Goal: Information Seeking & Learning: Check status

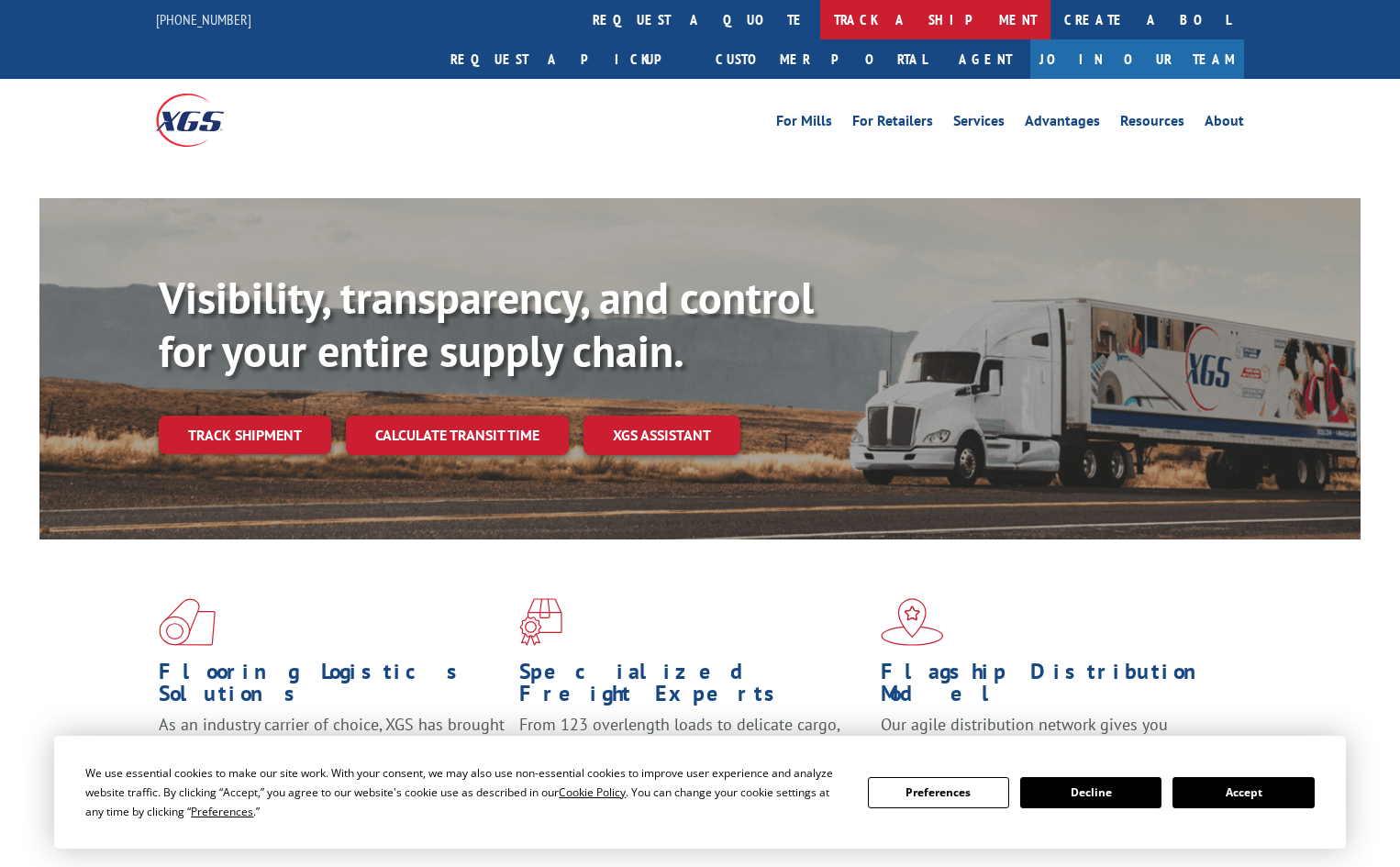
click at [820, 6] on link "track a shipment" at bounding box center [936, 19] width 231 height 39
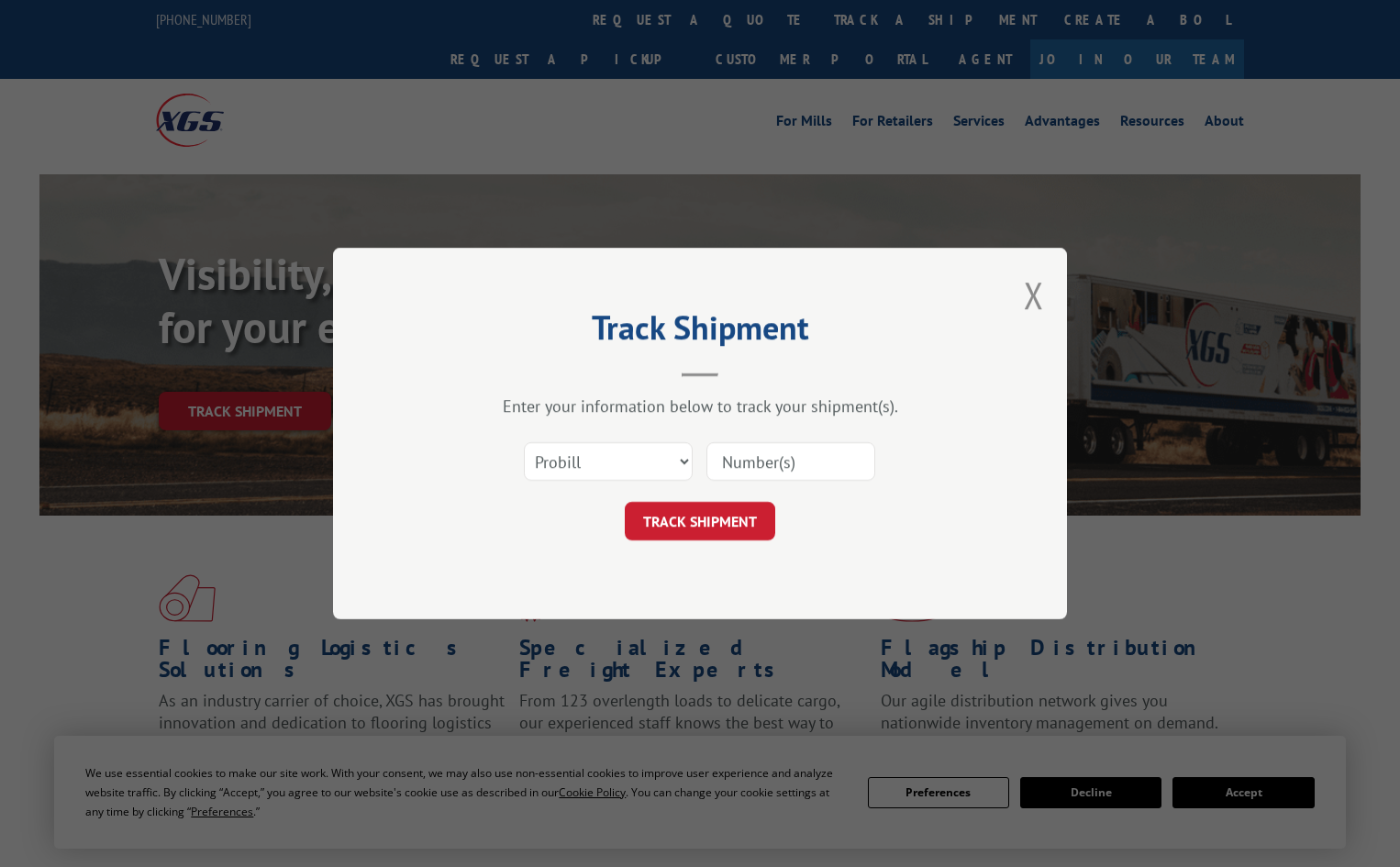
drag, startPoint x: 677, startPoint y: 419, endPoint x: 638, endPoint y: 469, distance: 63.4
click at [677, 426] on div "Enter your information below to track your shipment(s). Select category... Prob…" at bounding box center [700, 467] width 551 height 145
click at [638, 469] on select "Select category... Probill BOL PO" at bounding box center [609, 461] width 169 height 38
select select "po"
click at [524, 442] on select "Select category... Probill BOL PO" at bounding box center [609, 461] width 169 height 38
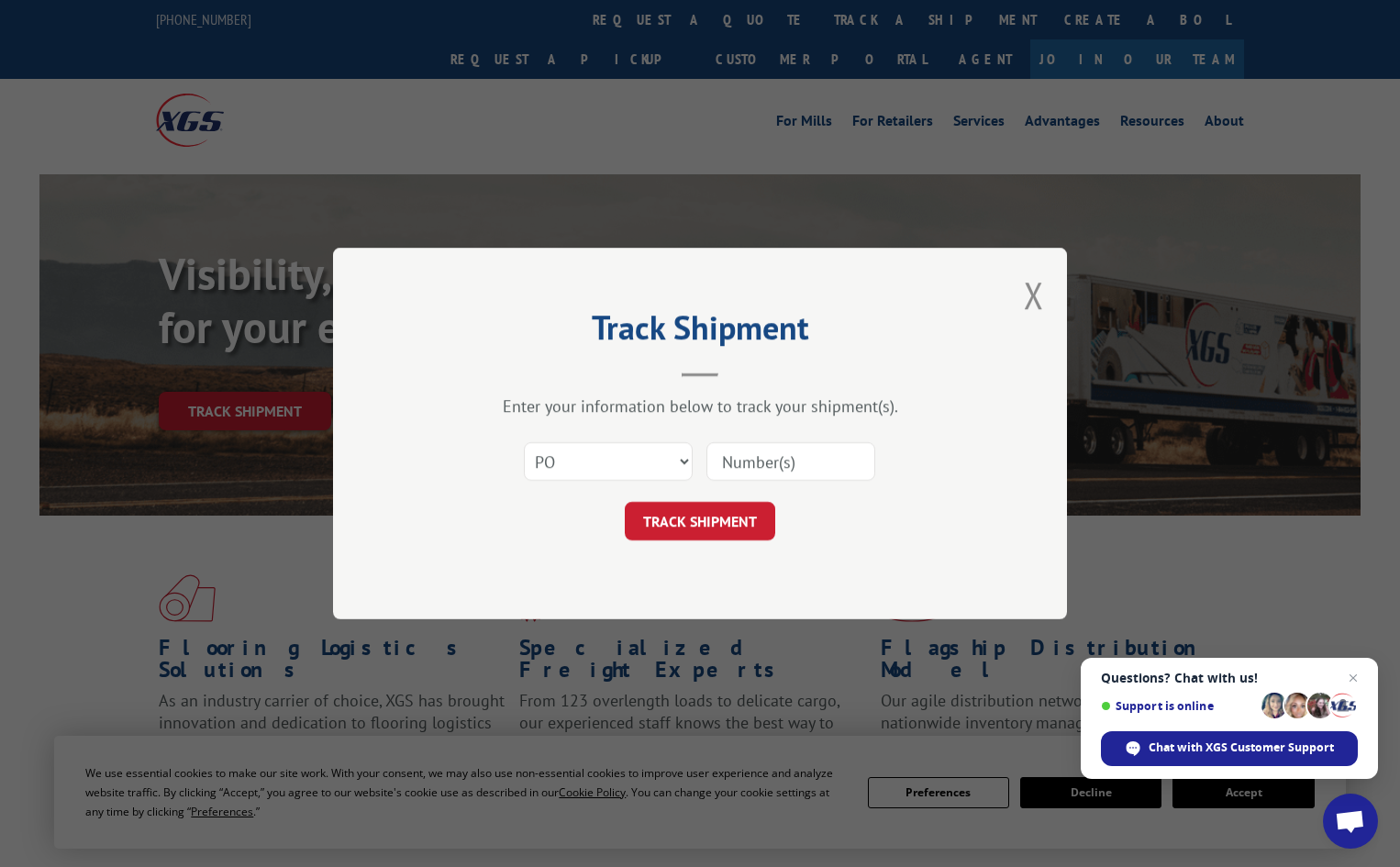
paste input "14532117"
type input "14532117"
click at [719, 543] on div "Track Shipment Enter your information below to track your shipment(s). Select c…" at bounding box center [699, 434] width 734 height 371
click at [727, 528] on button "TRACK SHIPMENT" at bounding box center [700, 521] width 151 height 38
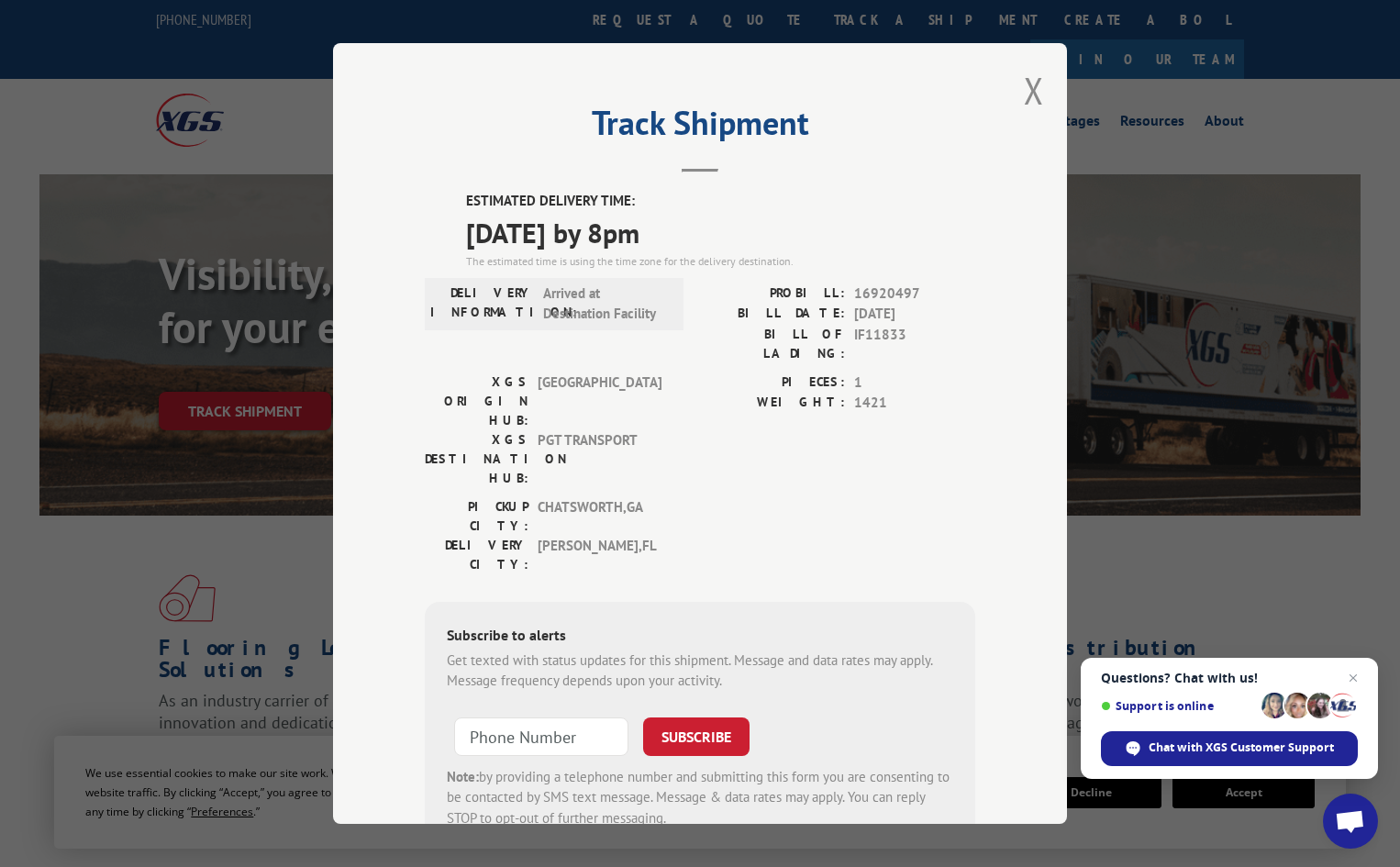
click at [1042, 86] on div "Track Shipment ESTIMATED DELIVERY TIME: 09/04/2025 by 8pm The estimated time is…" at bounding box center [699, 434] width 734 height 780
click at [1032, 86] on button "Close modal" at bounding box center [1034, 90] width 20 height 49
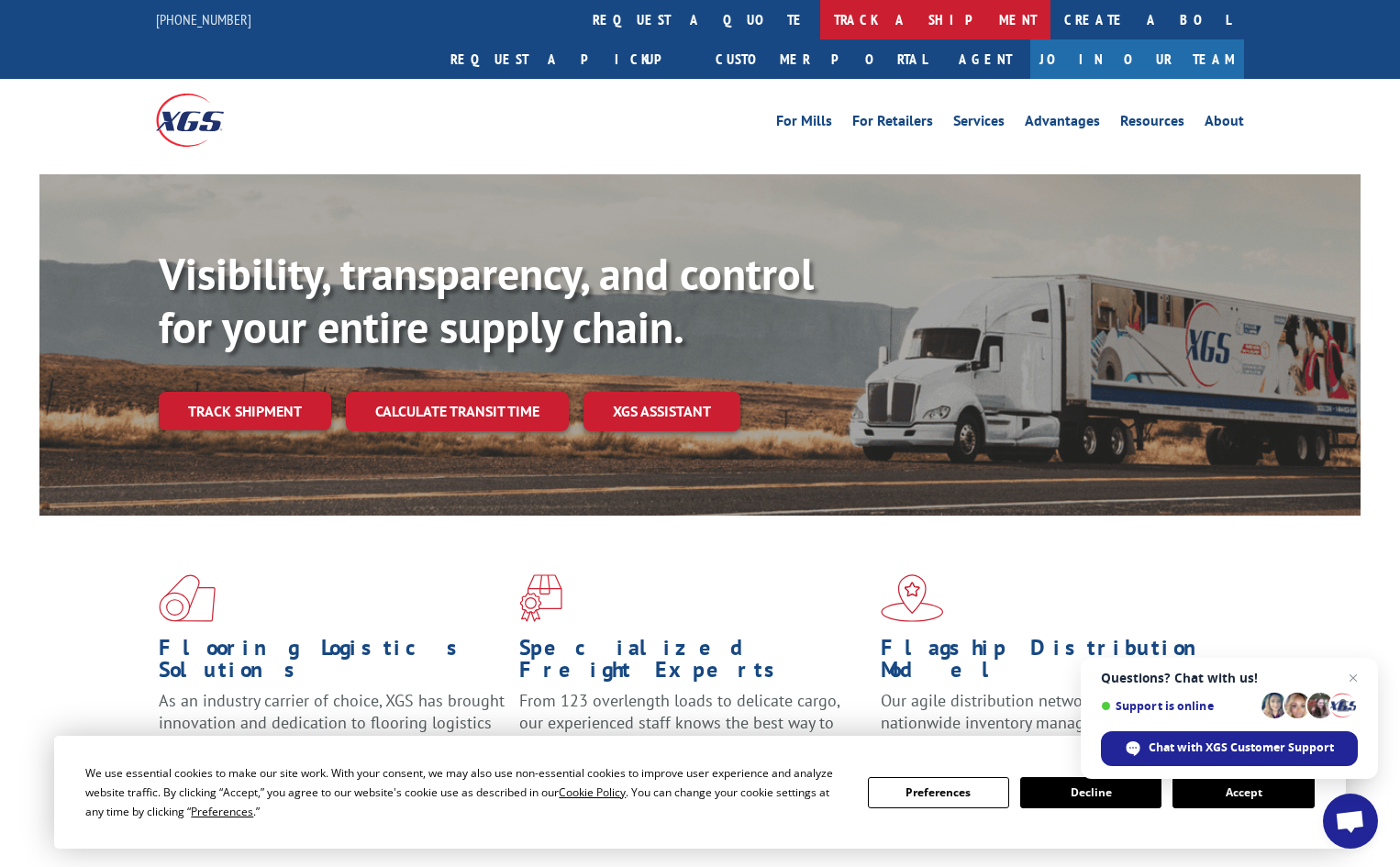
click at [820, 19] on link "track a shipment" at bounding box center [936, 19] width 231 height 39
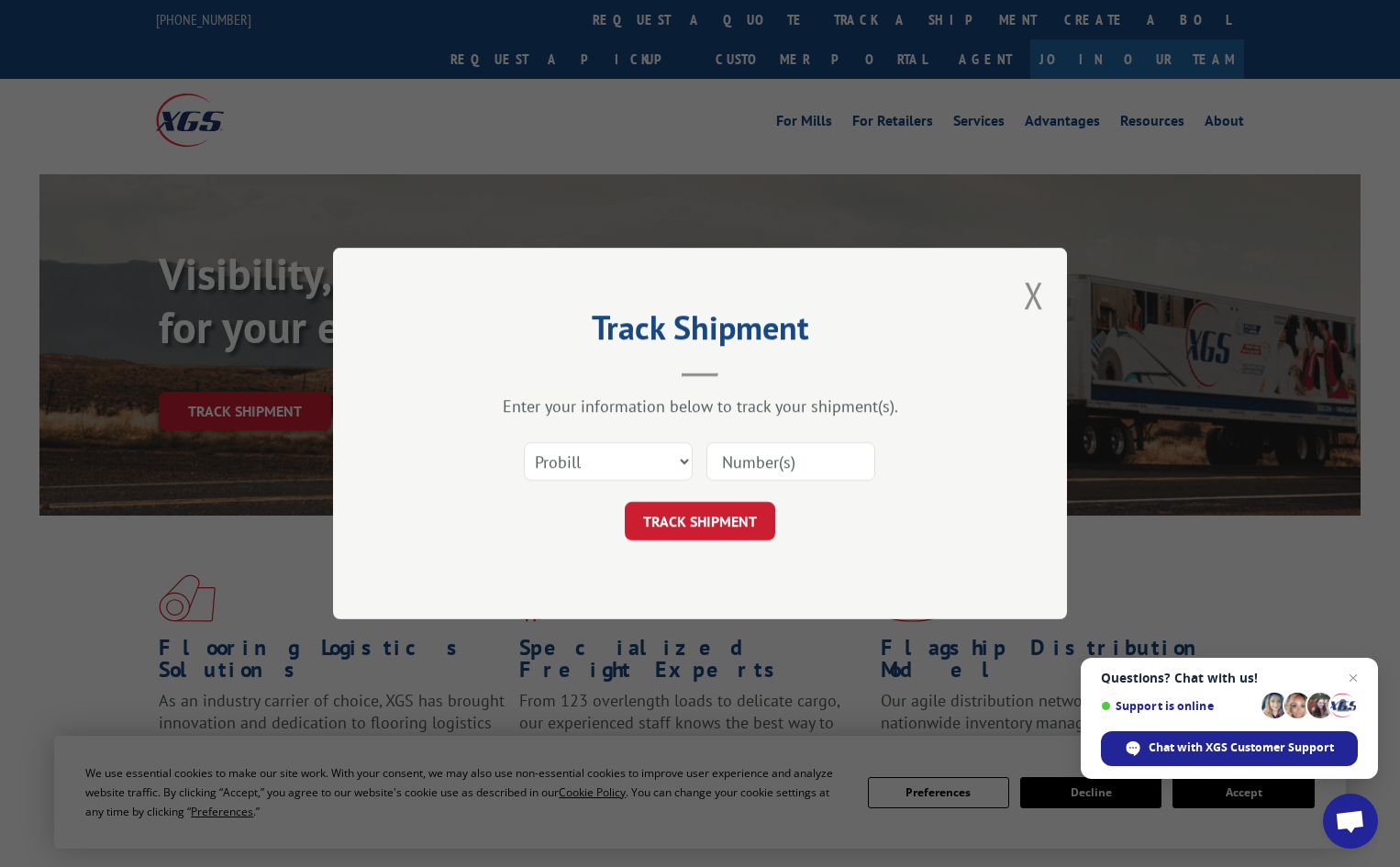
paste input "17520804"
type input "17520804"
drag, startPoint x: 713, startPoint y: 562, endPoint x: 727, endPoint y: 532, distance: 33.1
click at [713, 563] on div "Track Shipment Enter your information below to track your shipment(s). Select c…" at bounding box center [699, 434] width 734 height 371
click at [727, 532] on button "TRACK SHIPMENT" at bounding box center [700, 521] width 151 height 38
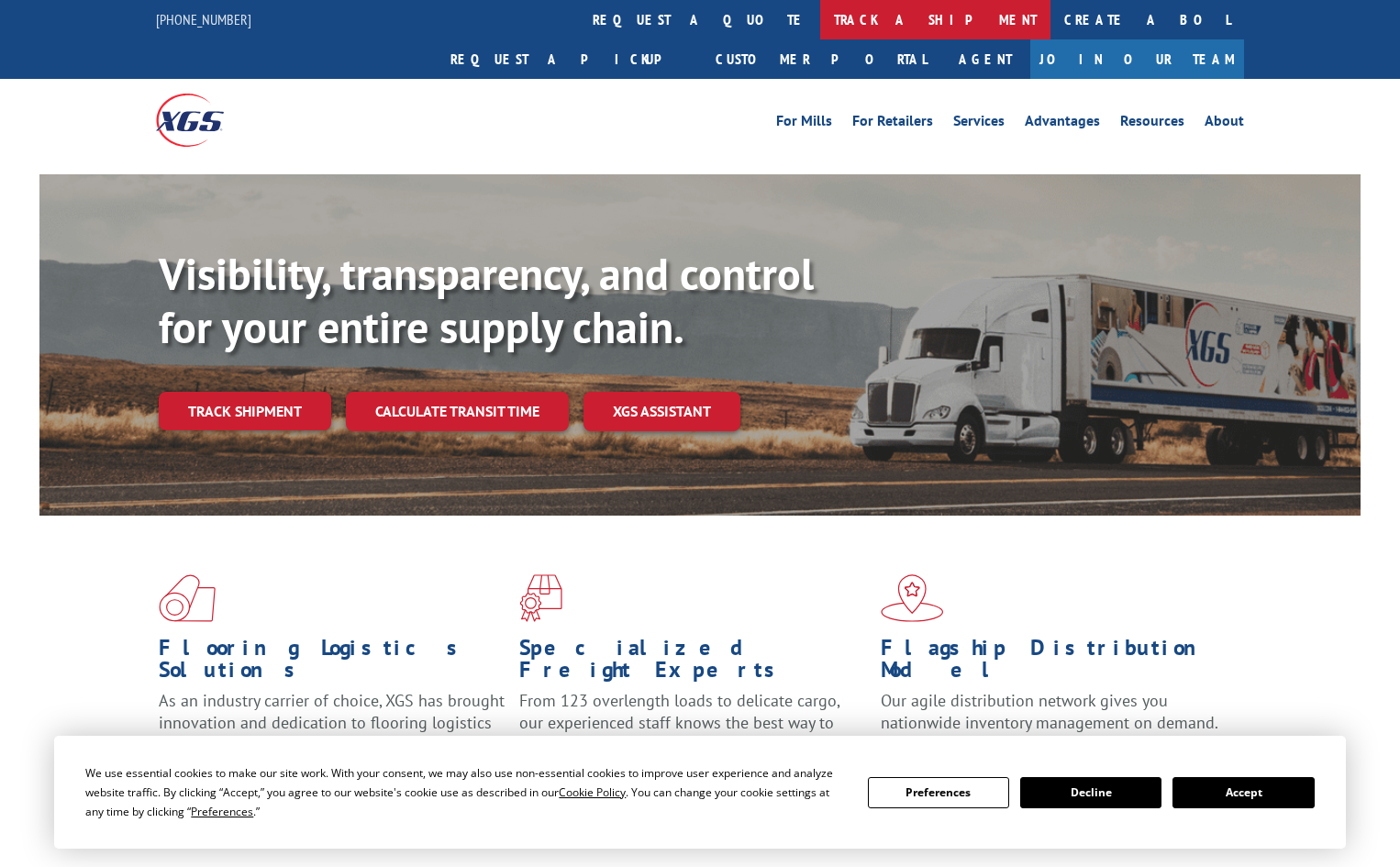
click at [820, 10] on link "track a shipment" at bounding box center [936, 19] width 231 height 39
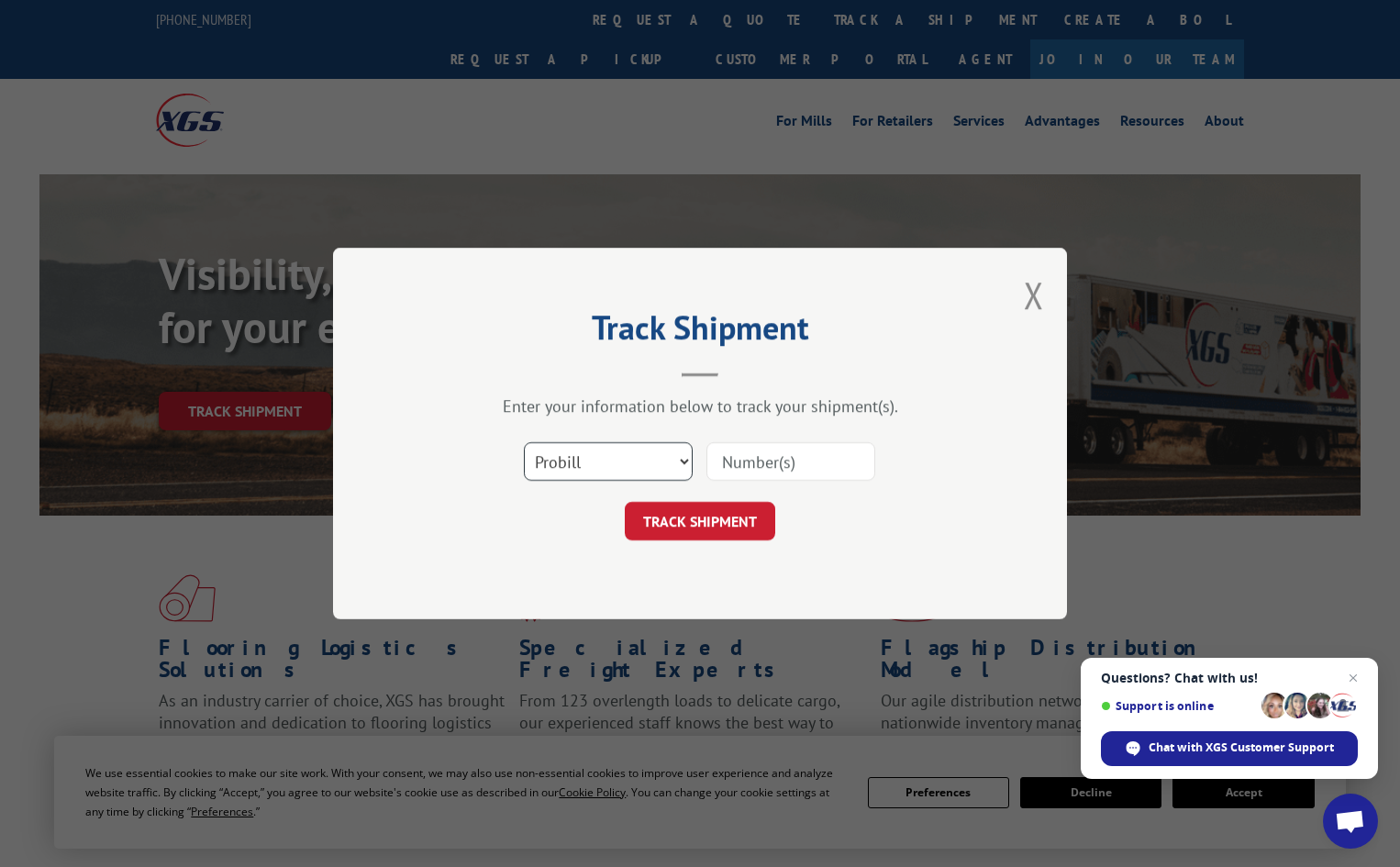
click at [679, 472] on select "Select category... Probill BOL PO" at bounding box center [609, 461] width 169 height 38
select select "po"
click at [524, 442] on select "Select category... Probill BOL PO" at bounding box center [609, 461] width 169 height 38
paste input "14531969"
type input "14531969"
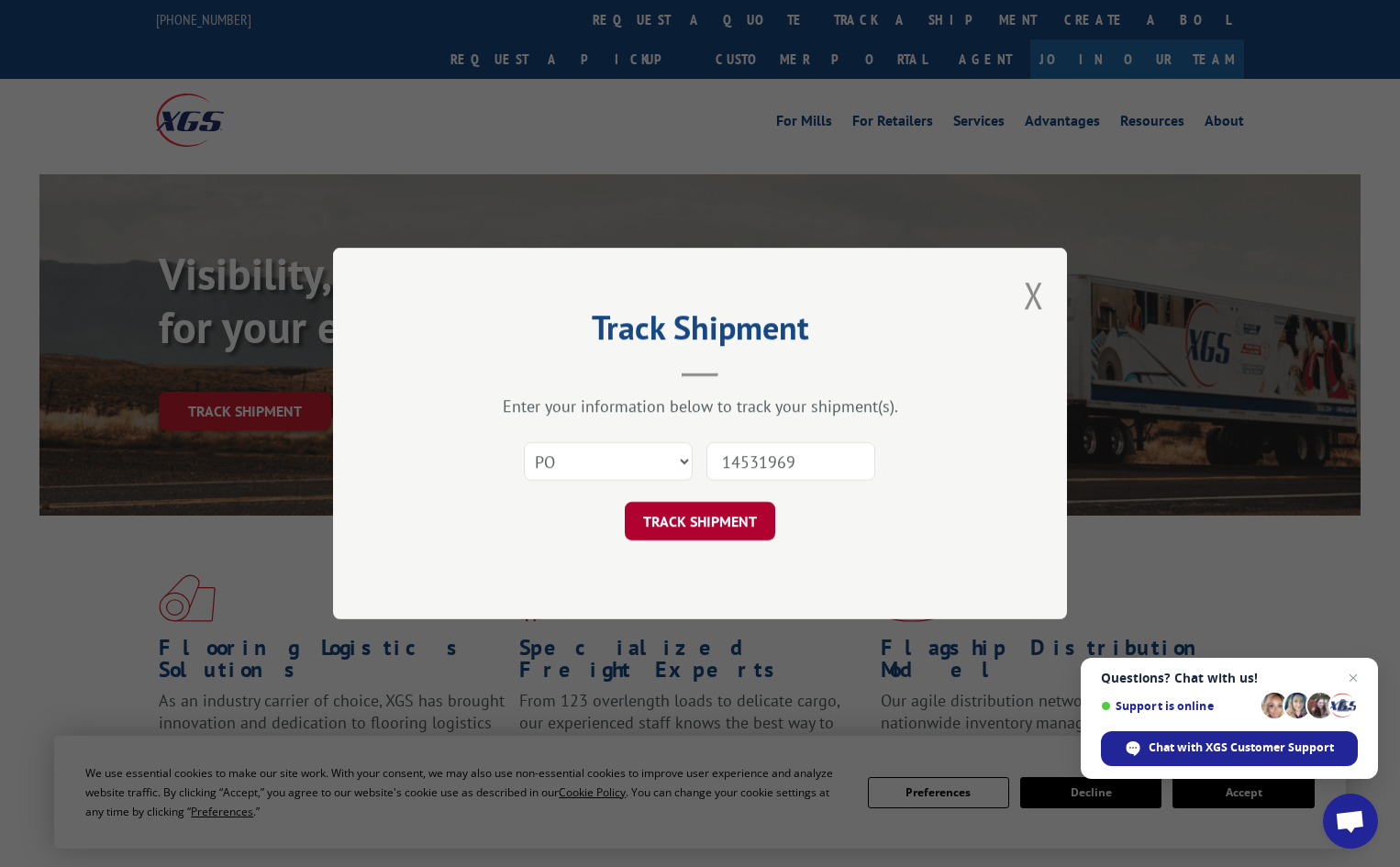
click at [744, 516] on button "TRACK SHIPMENT" at bounding box center [700, 521] width 151 height 38
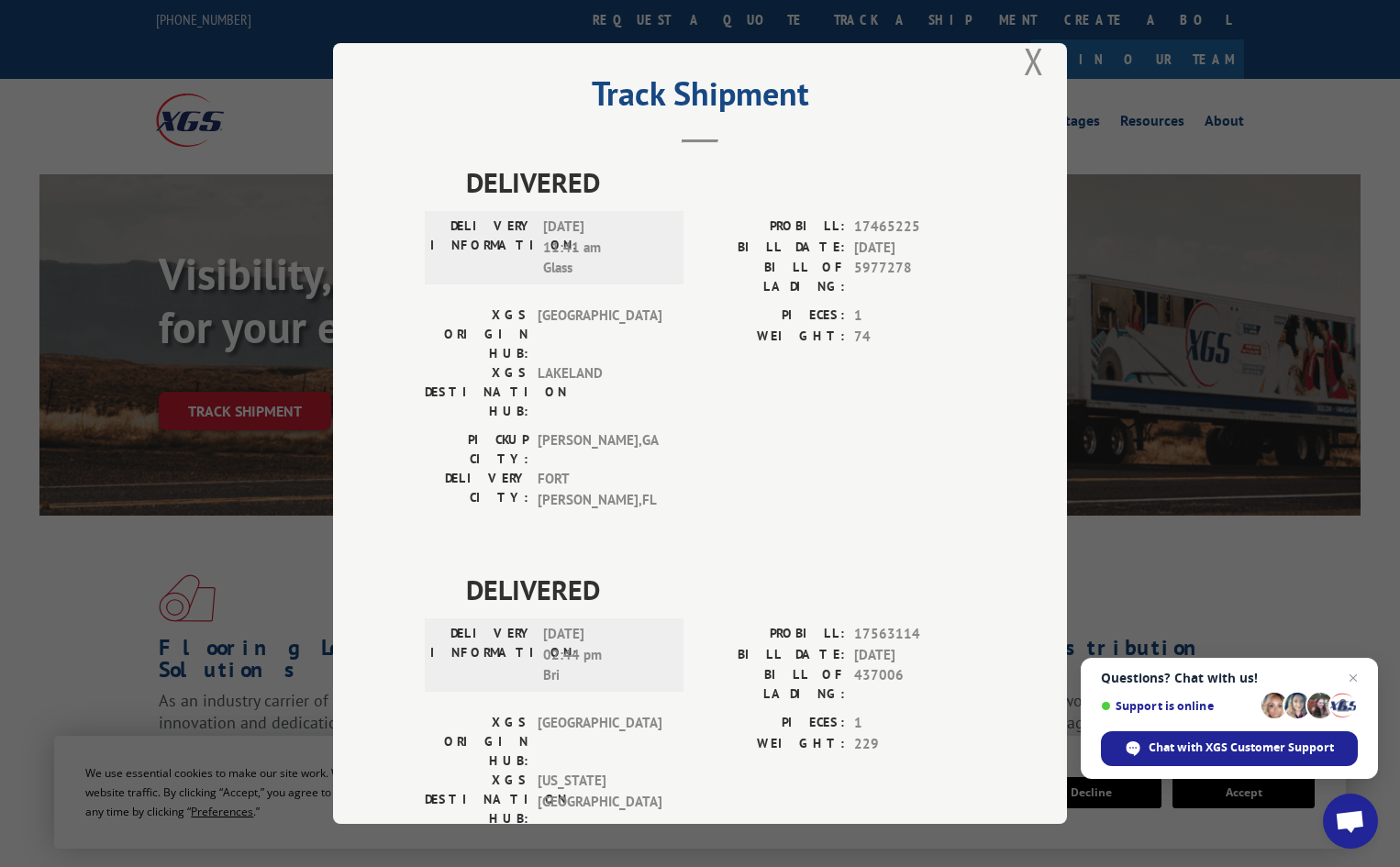
scroll to position [46, 0]
